Goal: Use online tool/utility: Utilize a website feature to perform a specific function

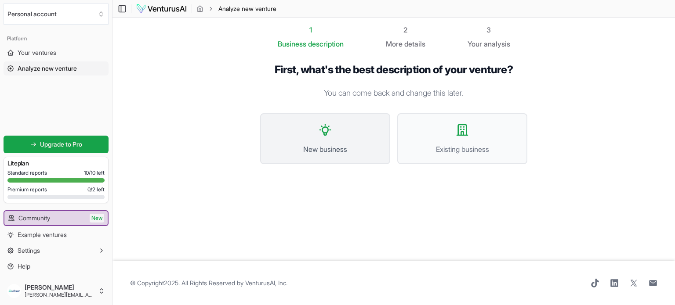
click at [371, 153] on span "New business" at bounding box center [325, 149] width 111 height 11
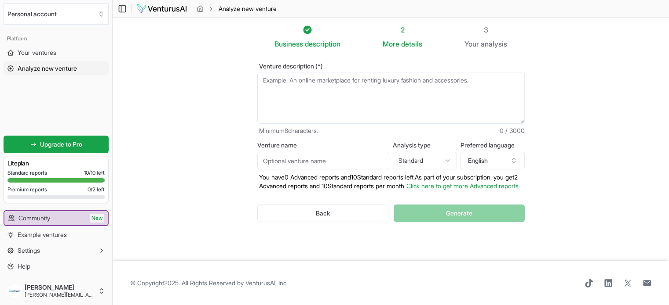
click at [382, 98] on textarea "Venture description (*)" at bounding box center [390, 98] width 267 height 52
paste textarea "Quikzer is an intelligent dispatch and routing layer that orchestrates issue re…"
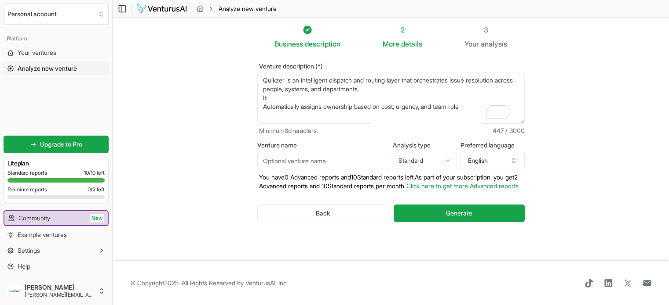
scroll to position [101, 0]
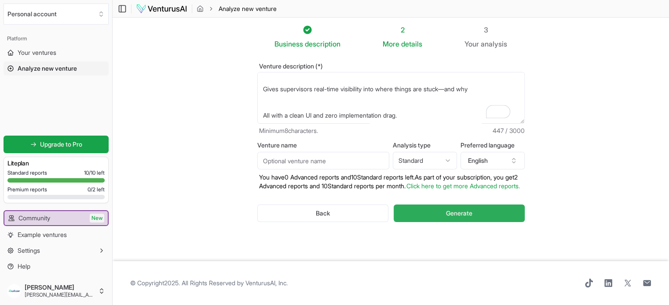
type textarea "Quikzer is an intelligent dispatch and routing layer that orchestrates issue re…"
click at [436, 222] on button "Generate" at bounding box center [458, 214] width 131 height 18
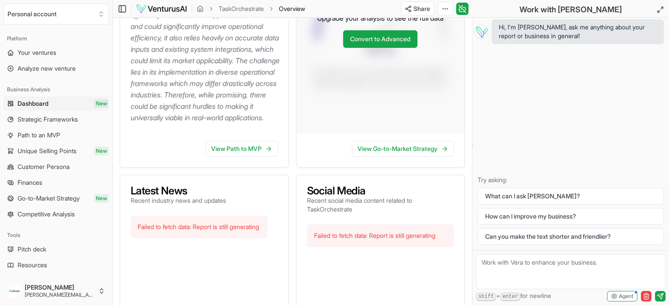
scroll to position [300, 0]
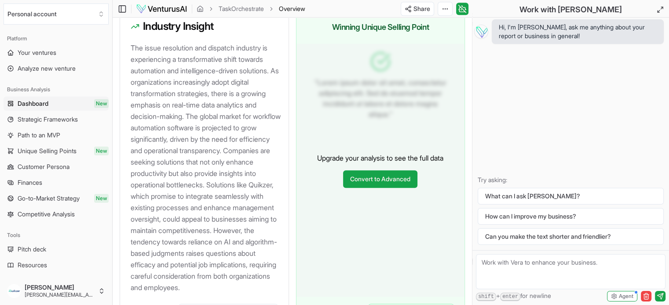
scroll to position [1004, 0]
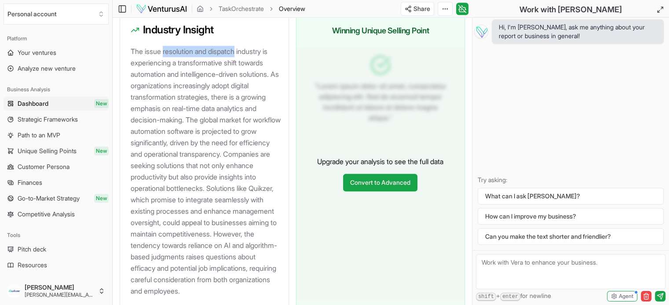
drag, startPoint x: 164, startPoint y: 60, endPoint x: 242, endPoint y: 65, distance: 78.4
click at [242, 65] on p "The issue resolution and dispatch industry is experiencing a transformative shi…" at bounding box center [206, 171] width 151 height 251
